Goal: Transaction & Acquisition: Purchase product/service

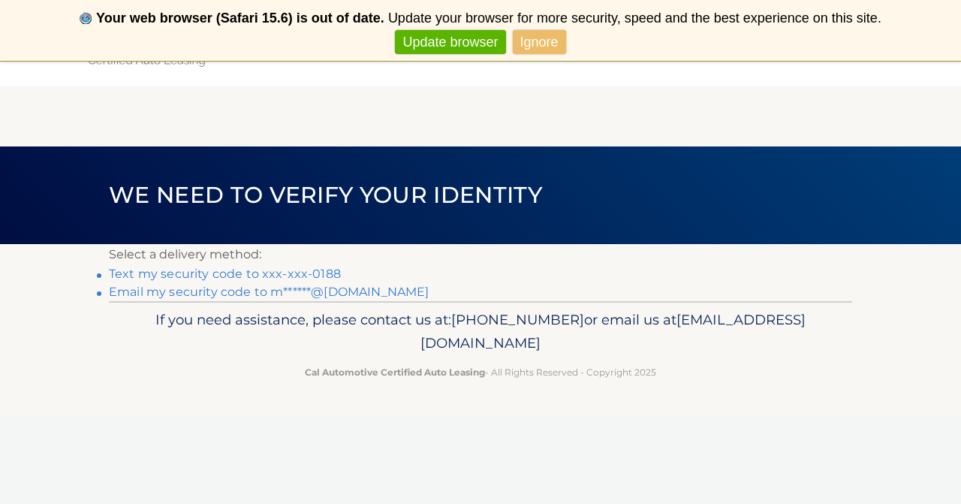
click at [550, 40] on link "Ignore" at bounding box center [539, 42] width 53 height 25
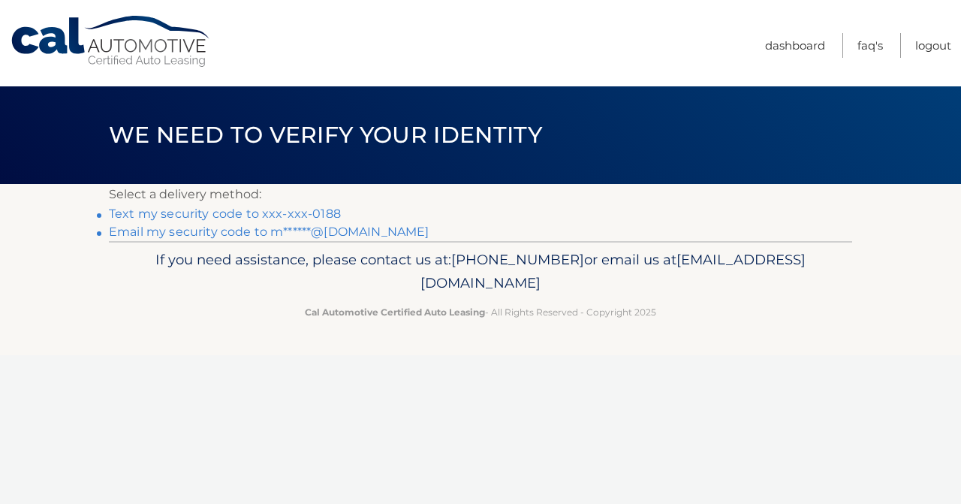
click at [485, 40] on link "Never show again" at bounding box center [480, 42] width 123 height 25
click at [152, 214] on link "Text my security code to xxx-xxx-0188" at bounding box center [225, 213] width 232 height 14
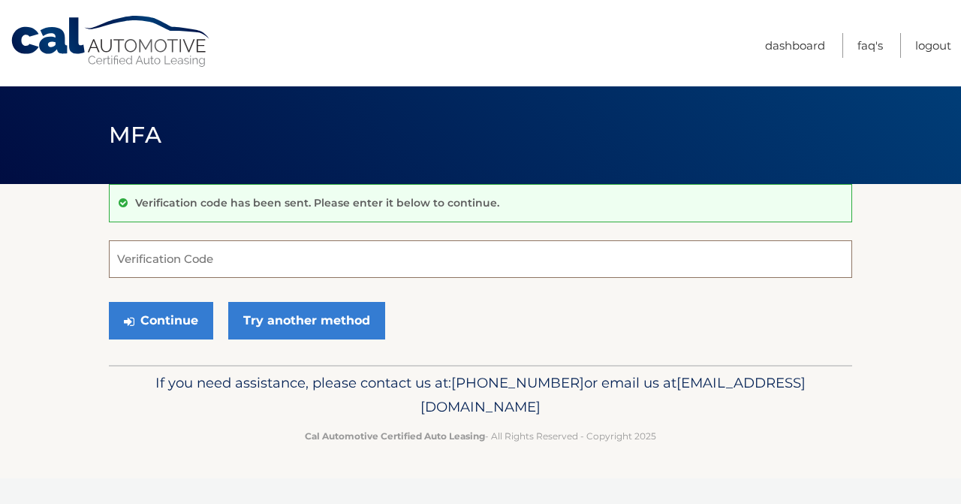
click at [158, 260] on input "Verification Code" at bounding box center [480, 259] width 743 height 38
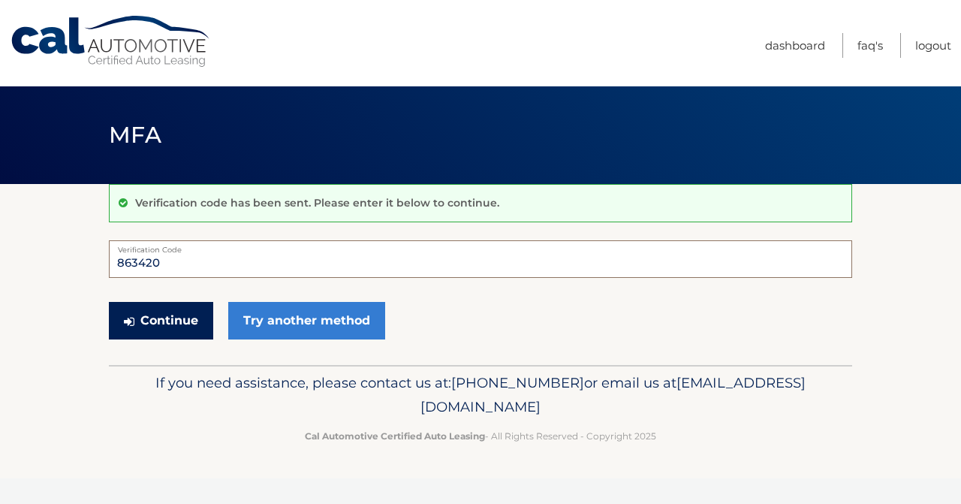
type input "863420"
click at [179, 323] on button "Continue" at bounding box center [161, 321] width 104 height 38
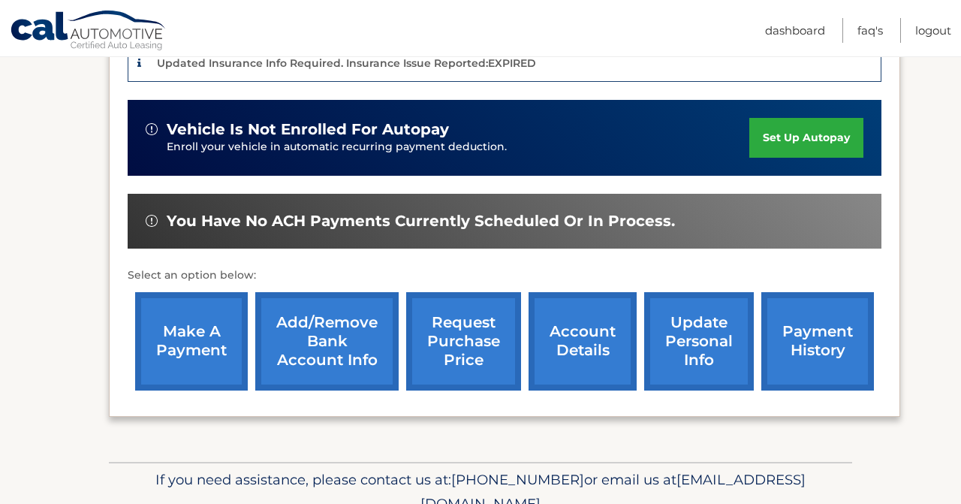
scroll to position [395, 0]
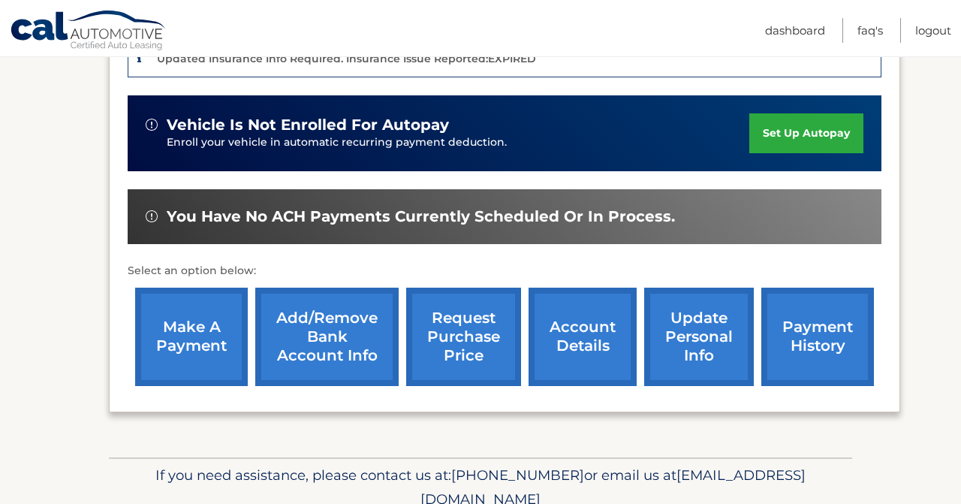
click at [194, 348] on link "make a payment" at bounding box center [191, 337] width 113 height 98
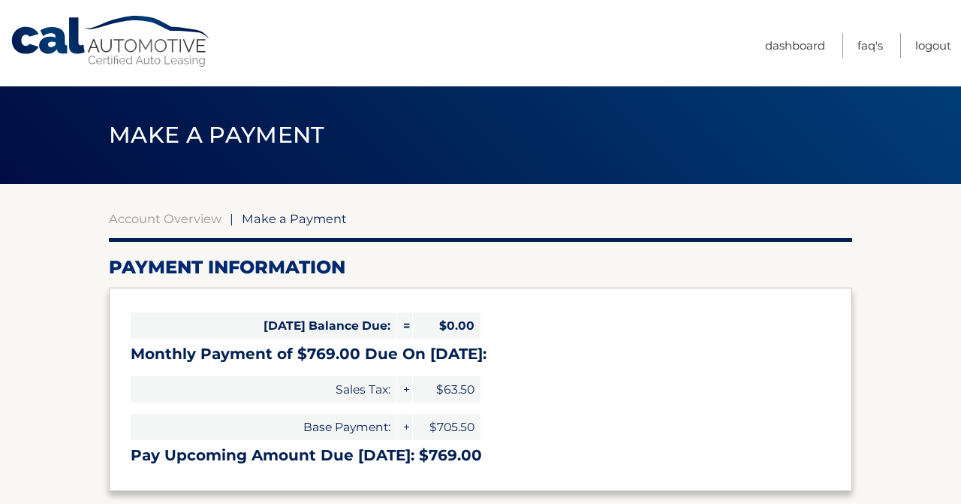
select select "OTVhNDBmZjEtNzcwYS00ZTAxLWJlYjgtYzY1ZTExNWU4YTA1"
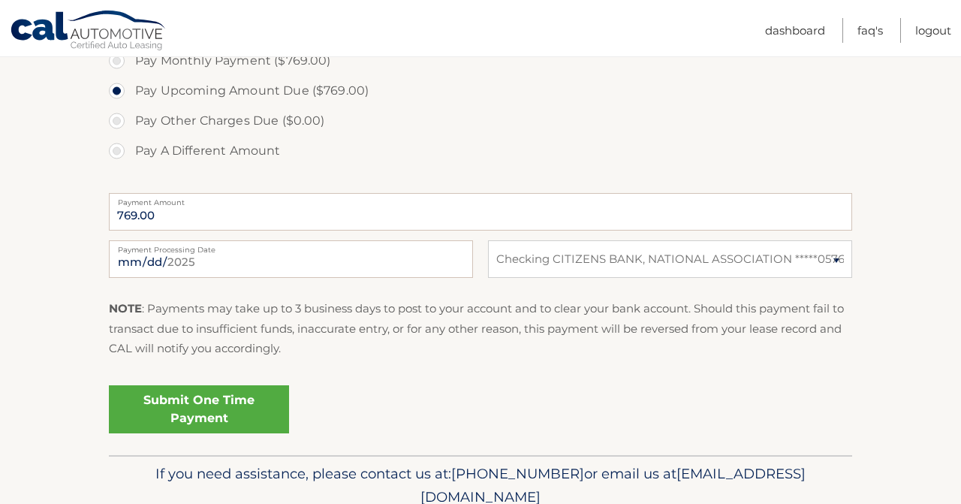
scroll to position [507, 0]
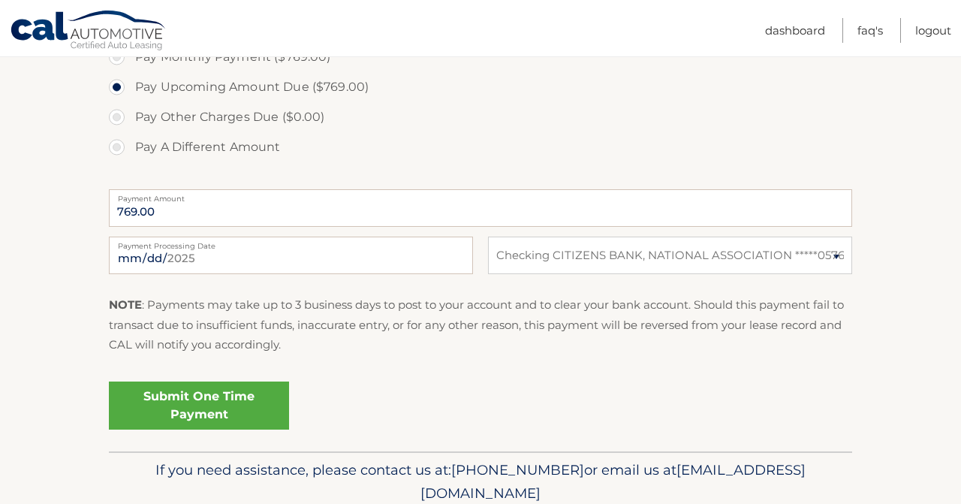
click at [210, 396] on link "Submit One Time Payment" at bounding box center [199, 405] width 180 height 48
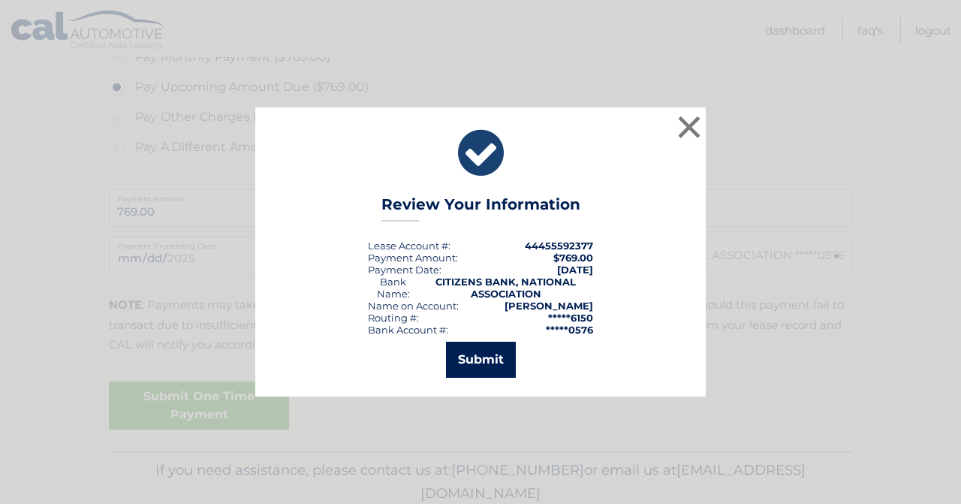
click at [501, 365] on button "Submit" at bounding box center [481, 360] width 70 height 36
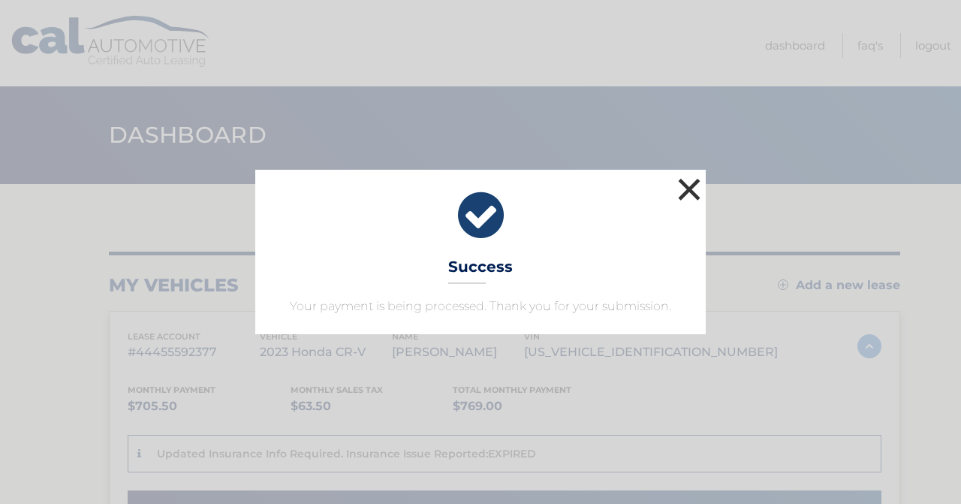
click at [688, 189] on button "×" at bounding box center [689, 189] width 30 height 30
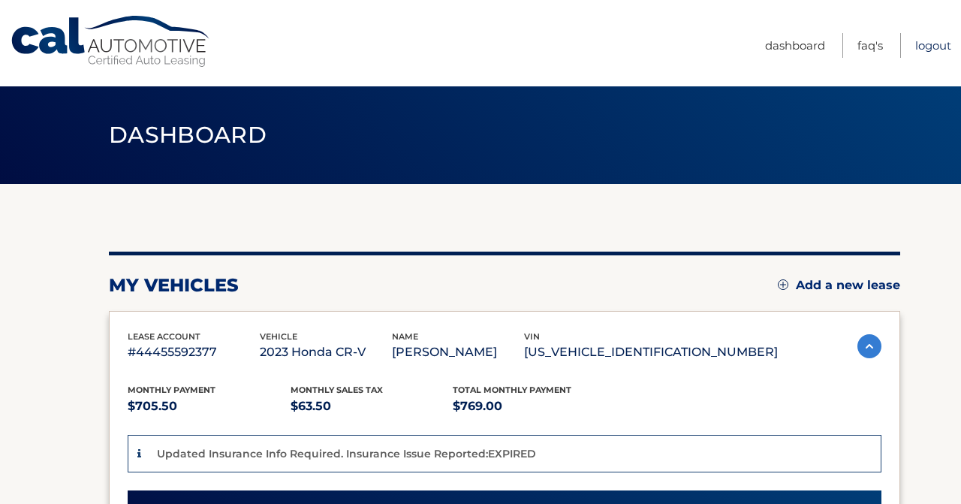
click at [941, 46] on link "Logout" at bounding box center [933, 45] width 36 height 25
